Goal: Check status: Verify the current state of an ongoing process or item

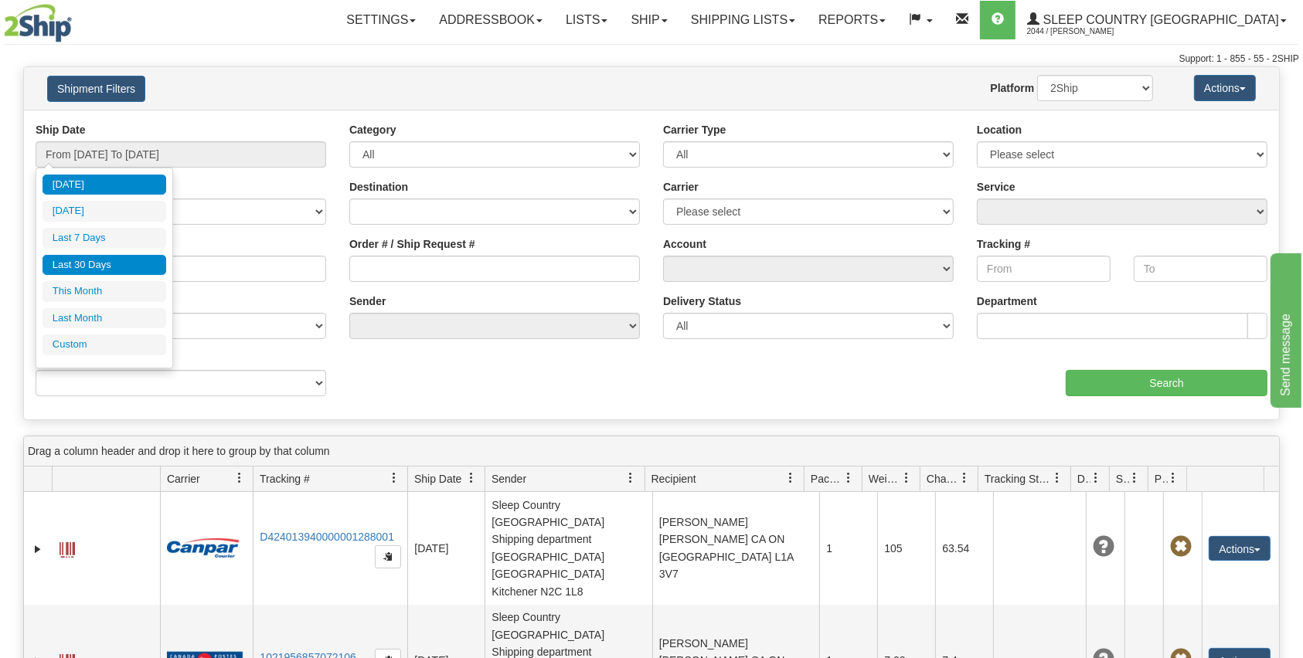
click at [89, 259] on li "Last 30 Days" at bounding box center [104, 265] width 124 height 21
type input "From [DATE] To [DATE]"
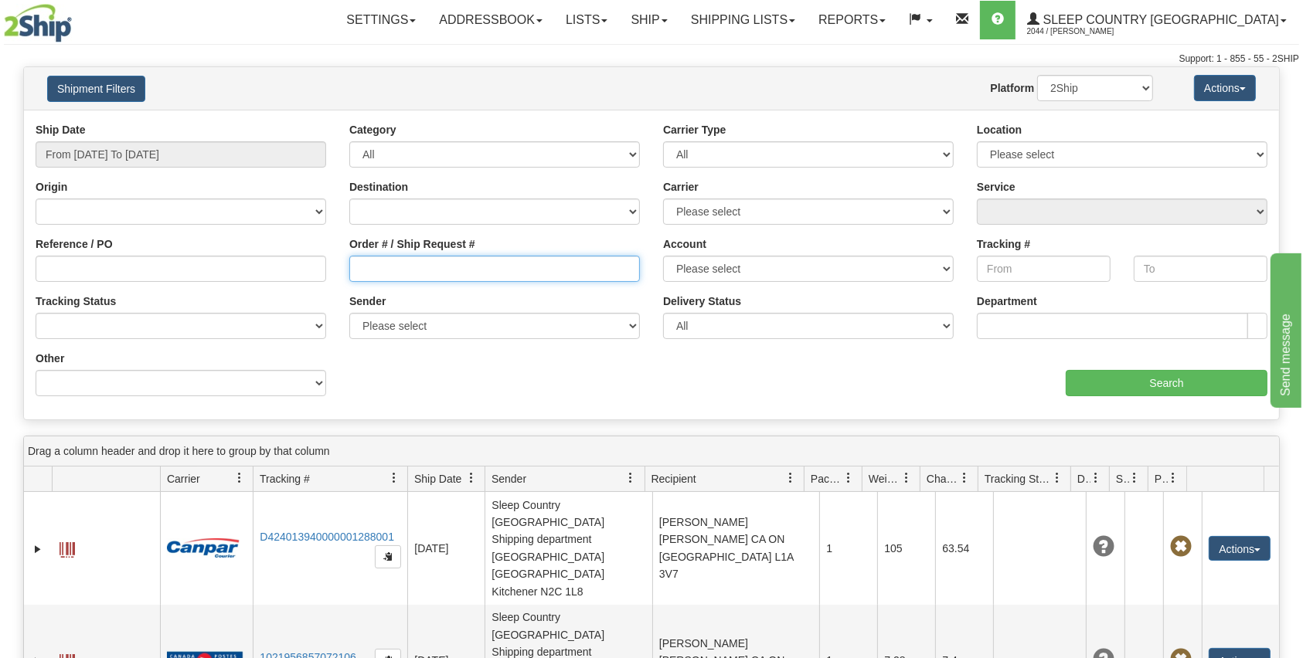
click at [423, 267] on input "Order # / Ship Request #" at bounding box center [494, 269] width 290 height 26
paste input "9000H992134"
type input "9000H992134"
click at [1120, 374] on input "Search" at bounding box center [1166, 383] width 202 height 26
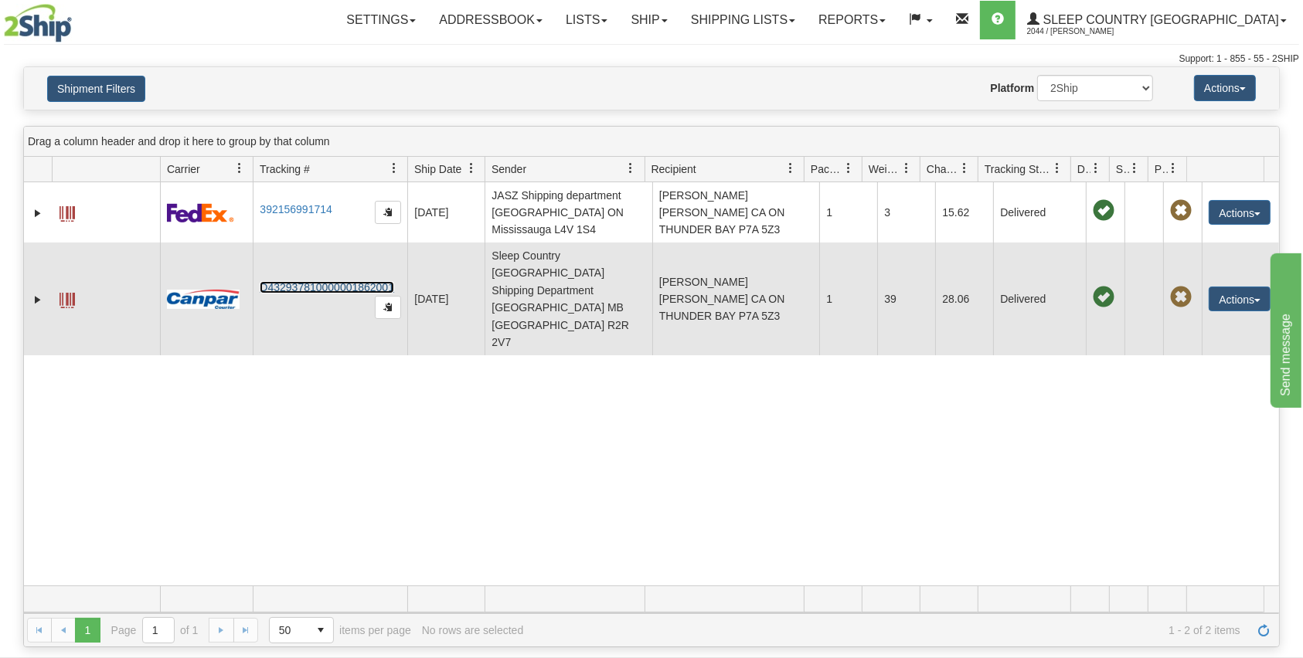
click at [365, 281] on link "D432937810000001862001" at bounding box center [327, 287] width 134 height 12
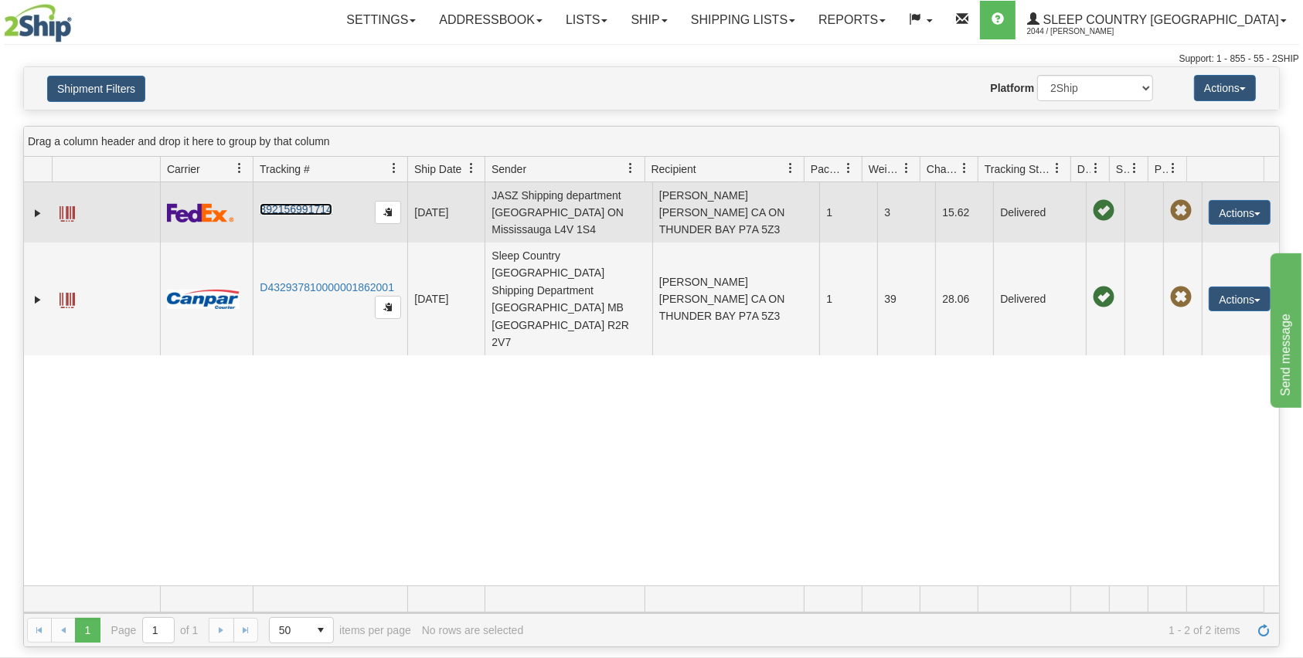
click at [303, 208] on link "392156991714" at bounding box center [296, 209] width 72 height 12
